Goal: Contribute content

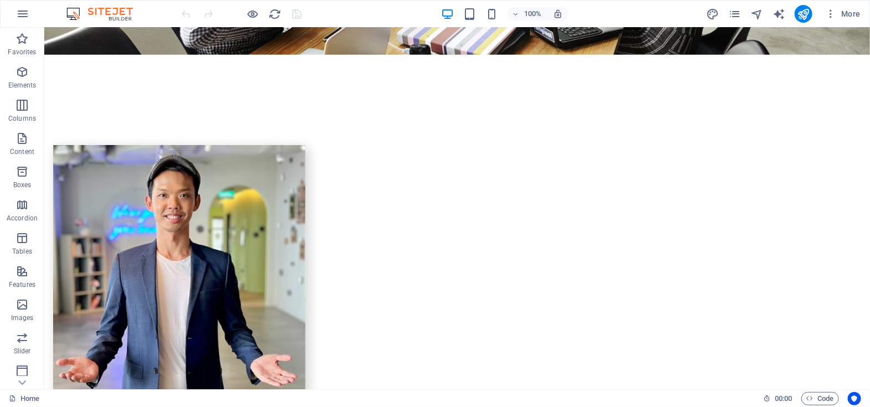
scroll to position [2077, 0]
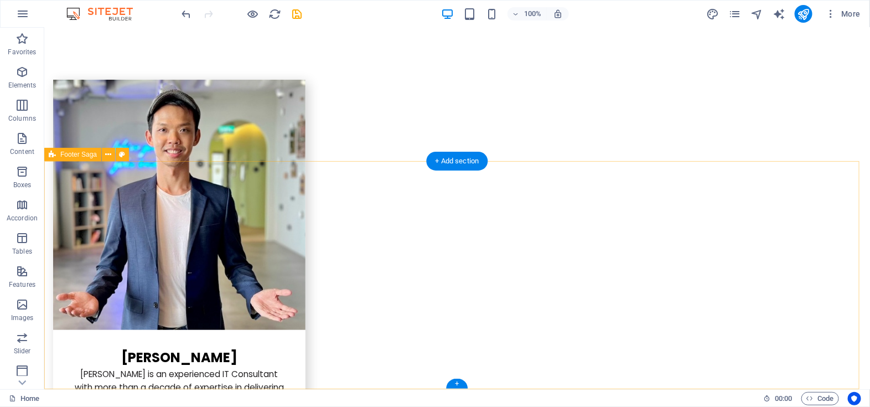
scroll to position [2063, 0]
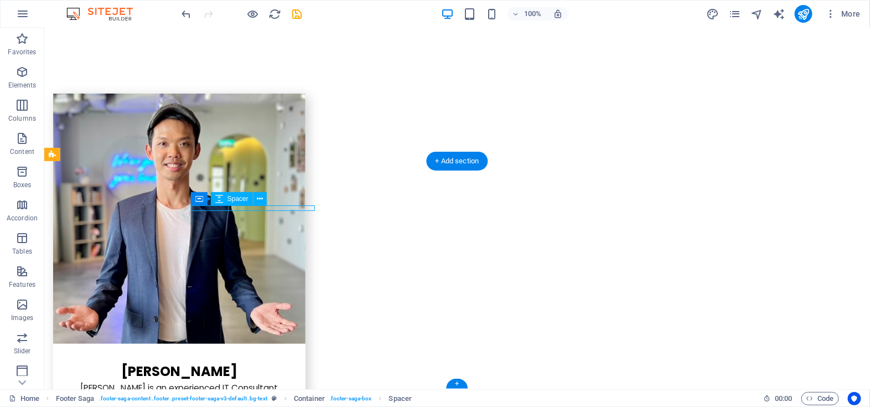
scroll to position [2077, 0]
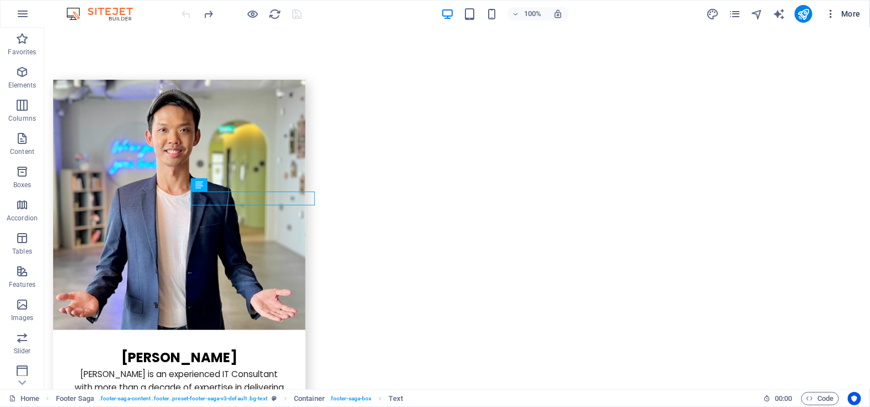
click at [837, 12] on icon "button" at bounding box center [831, 13] width 11 height 11
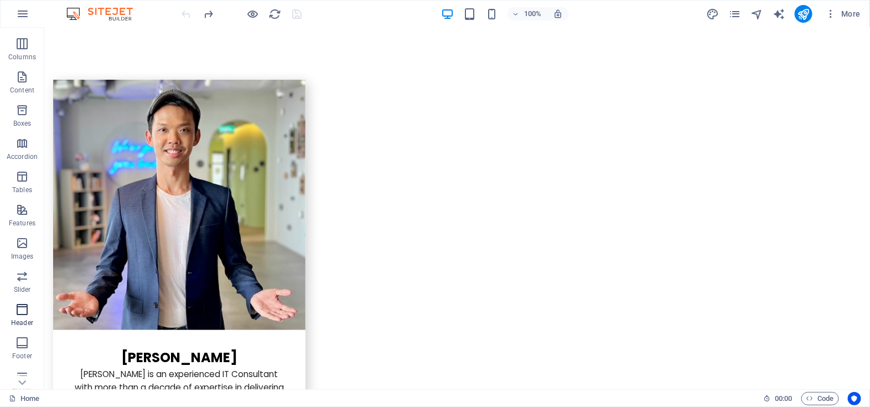
scroll to position [136, 0]
click at [26, 261] on icon "button" at bounding box center [21, 267] width 13 height 13
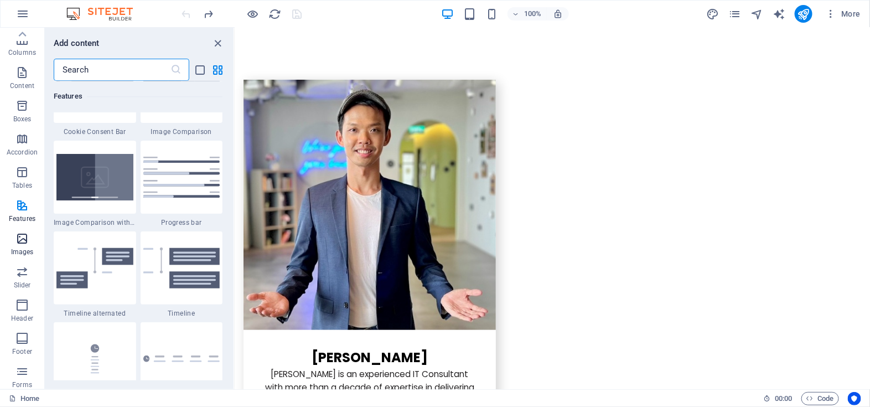
scroll to position [0, 0]
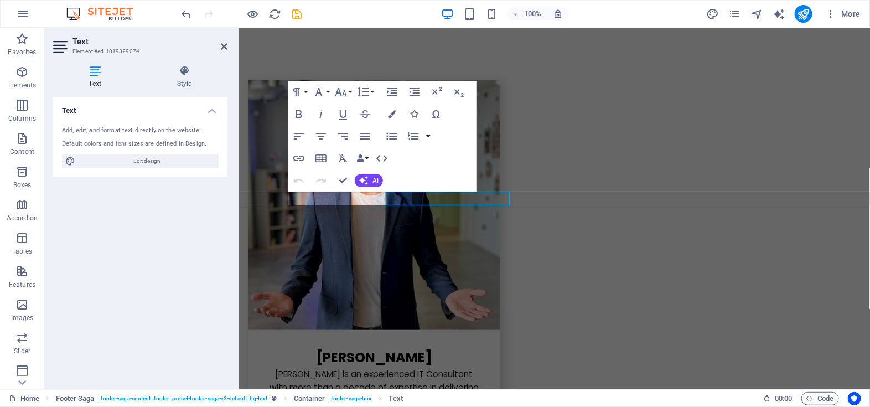
click at [219, 196] on div "Text Add, edit, and format text directly on the website. Default colors and fon…" at bounding box center [140, 238] width 174 height 283
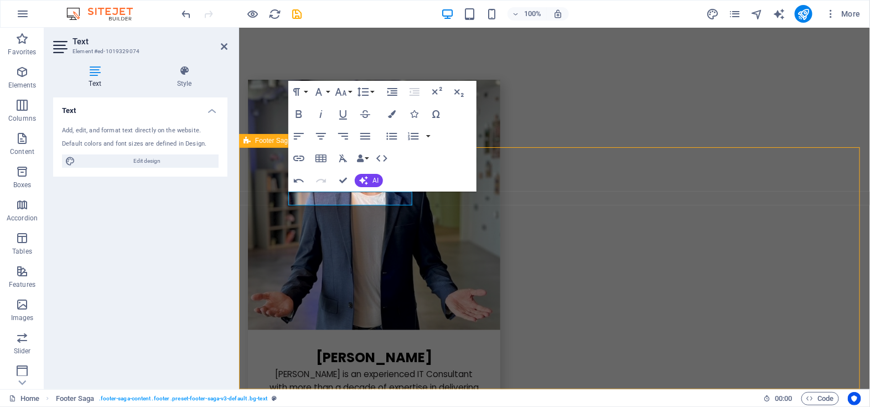
scroll to position [2063, 0]
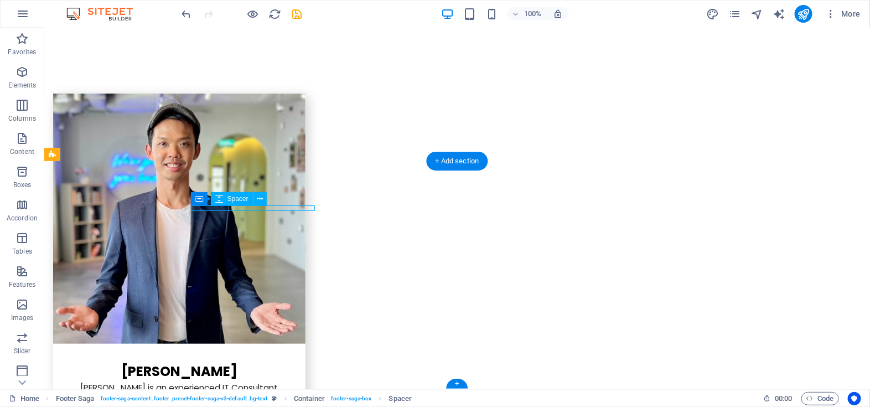
scroll to position [2057, 0]
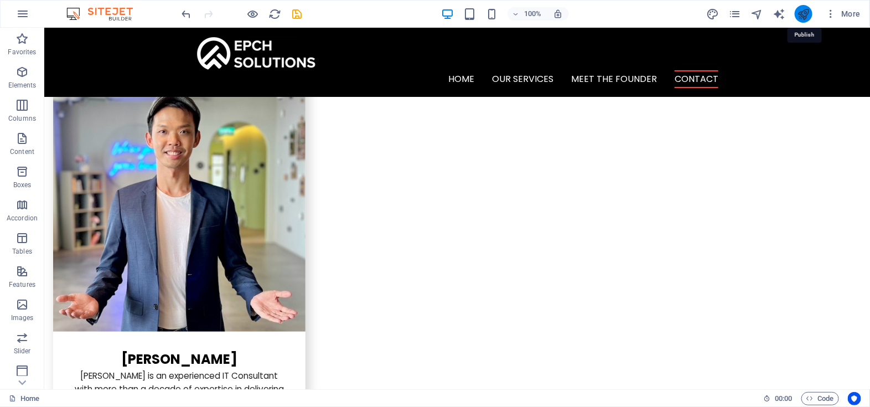
click at [806, 9] on icon "publish" at bounding box center [803, 14] width 13 height 13
checkbox input "false"
